Goal: Browse casually: Explore the website without a specific task or goal

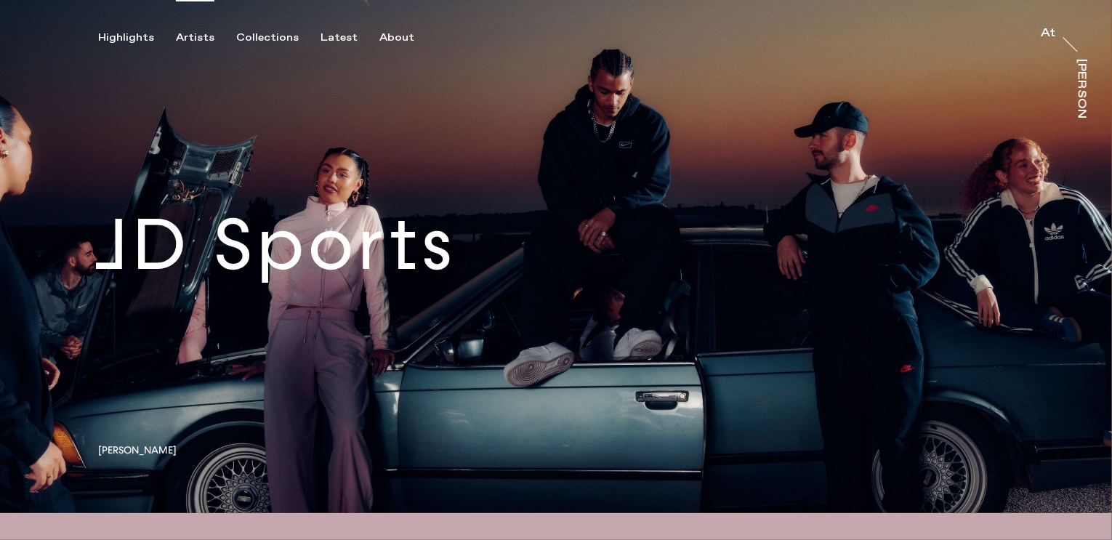
click at [206, 35] on div "Artists" at bounding box center [195, 37] width 39 height 13
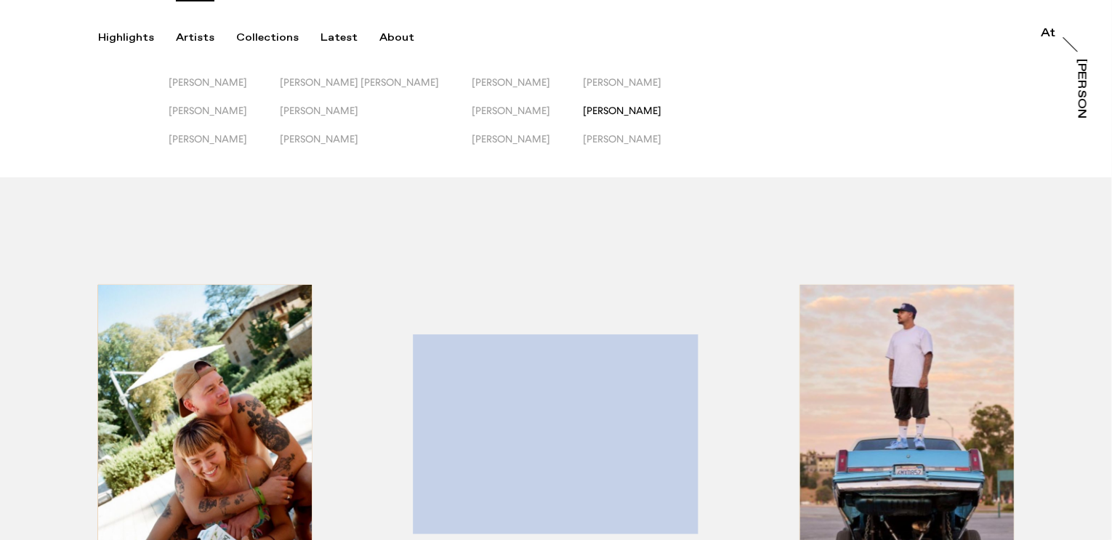
click at [583, 110] on span "[PERSON_NAME]" at bounding box center [622, 111] width 78 height 12
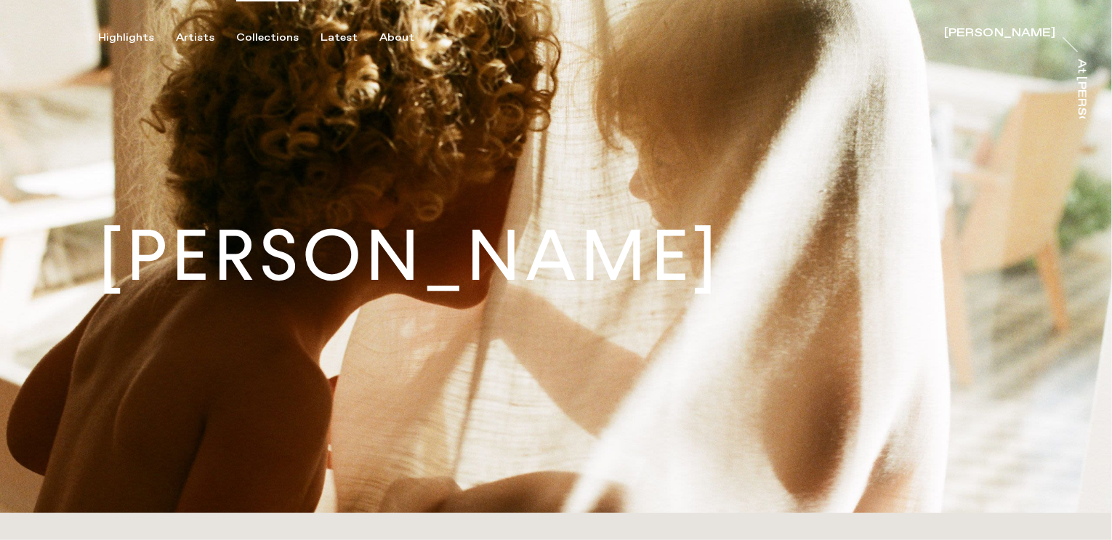
click at [256, 38] on div "Collections" at bounding box center [267, 37] width 62 height 13
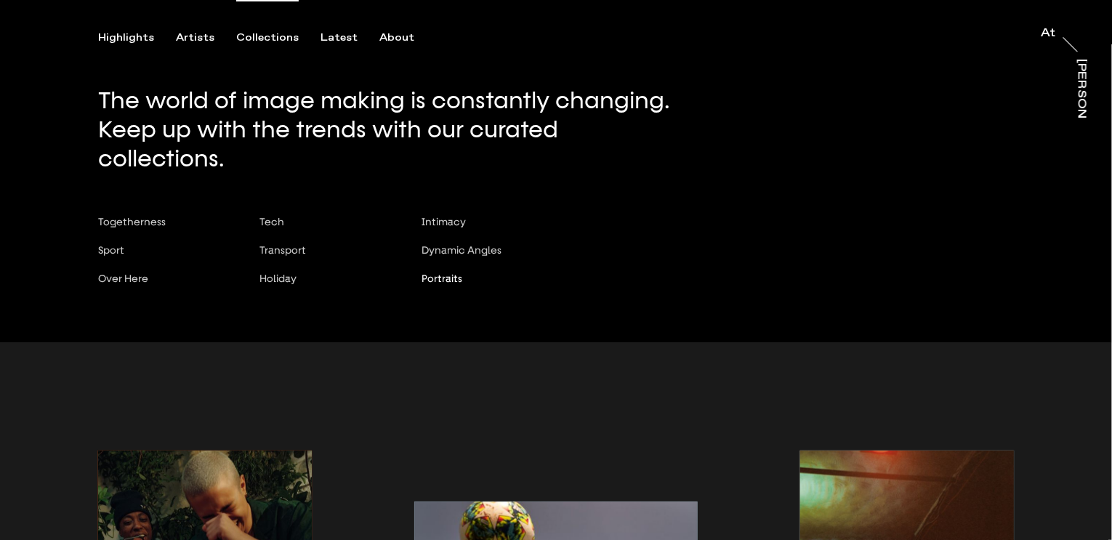
click at [439, 272] on span "Portraits" at bounding box center [441, 278] width 41 height 12
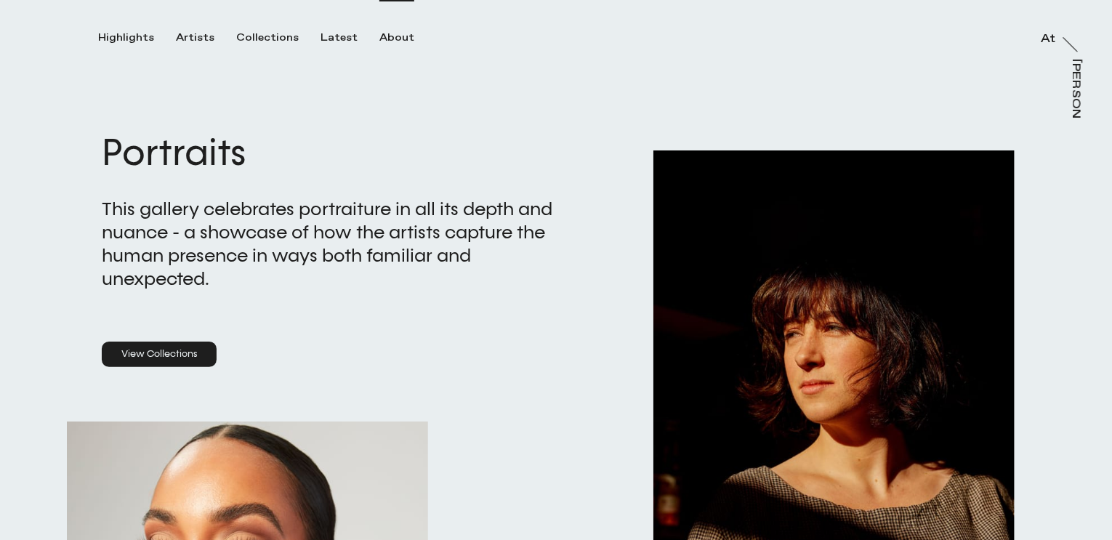
click at [390, 32] on div "About" at bounding box center [396, 37] width 35 height 13
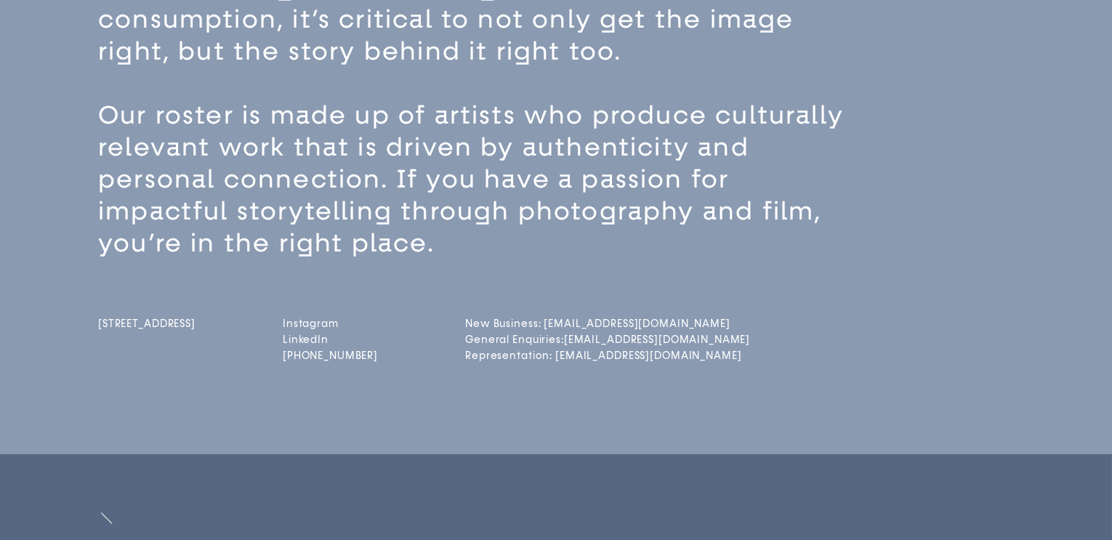
scroll to position [185, 0]
